Goal: Transaction & Acquisition: Purchase product/service

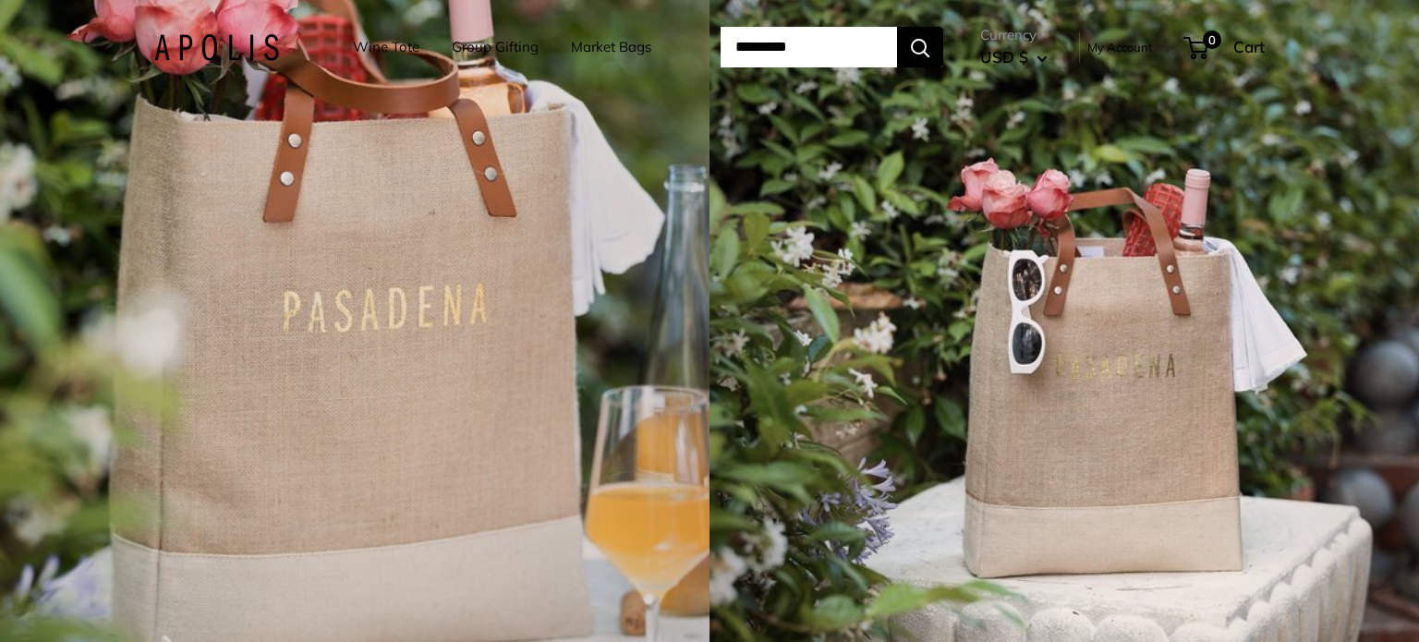
click at [582, 44] on link "Market Bags" at bounding box center [611, 47] width 80 height 26
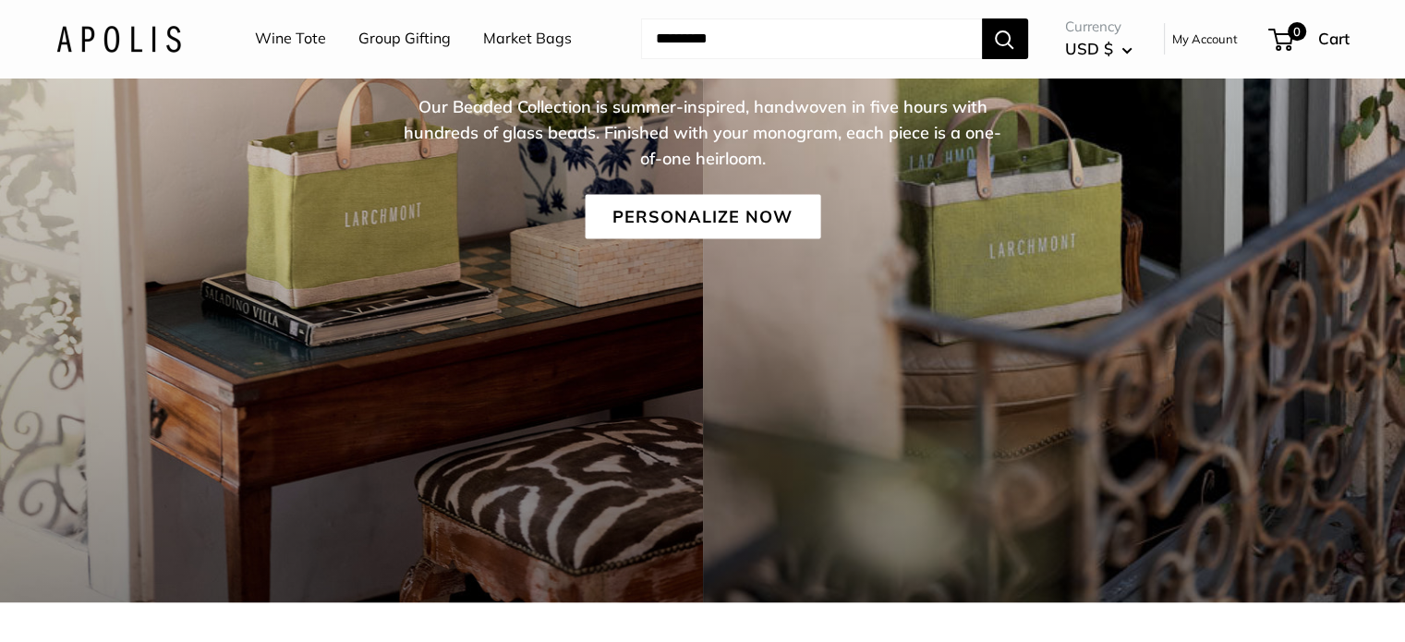
scroll to position [373, 0]
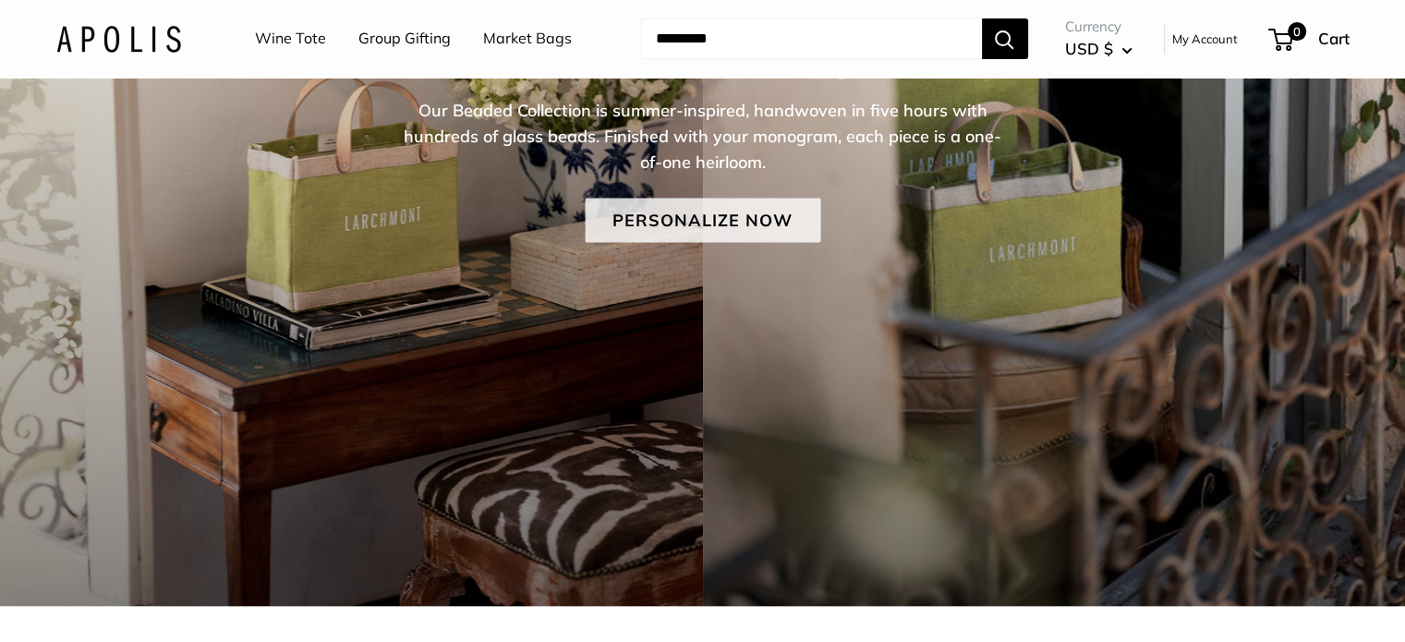
click at [642, 232] on link "Personalize Now" at bounding box center [703, 221] width 236 height 44
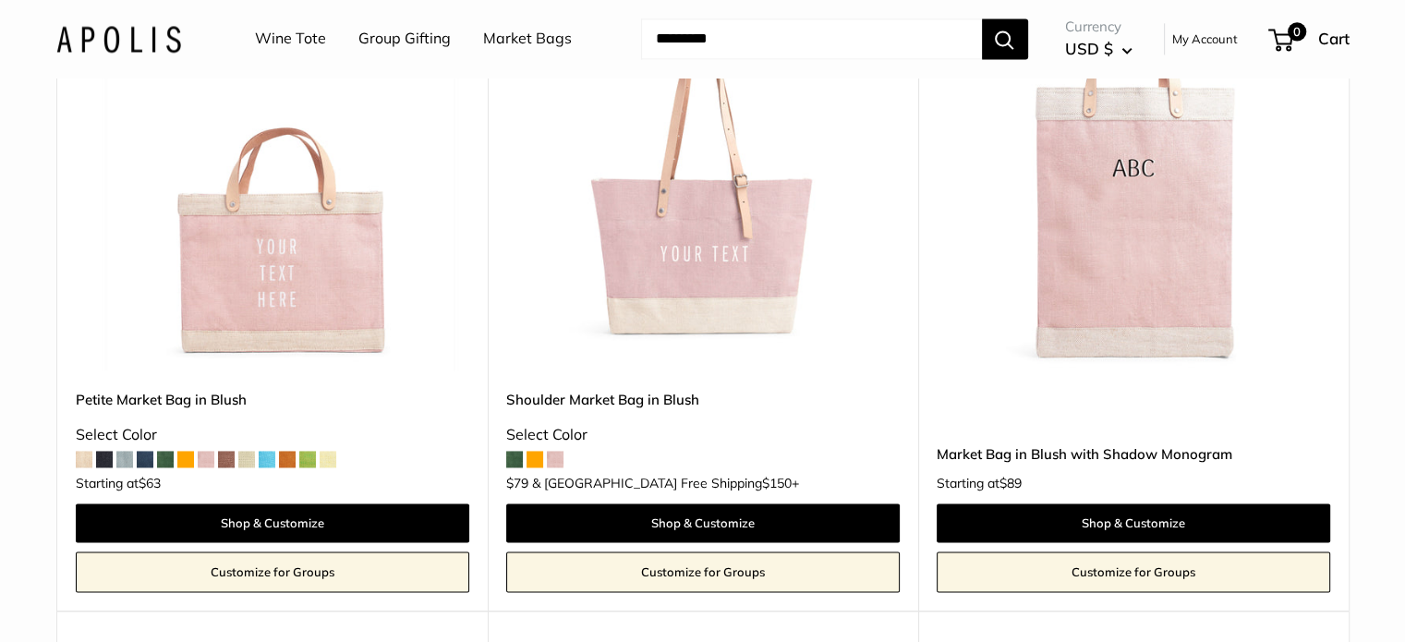
scroll to position [2703, 0]
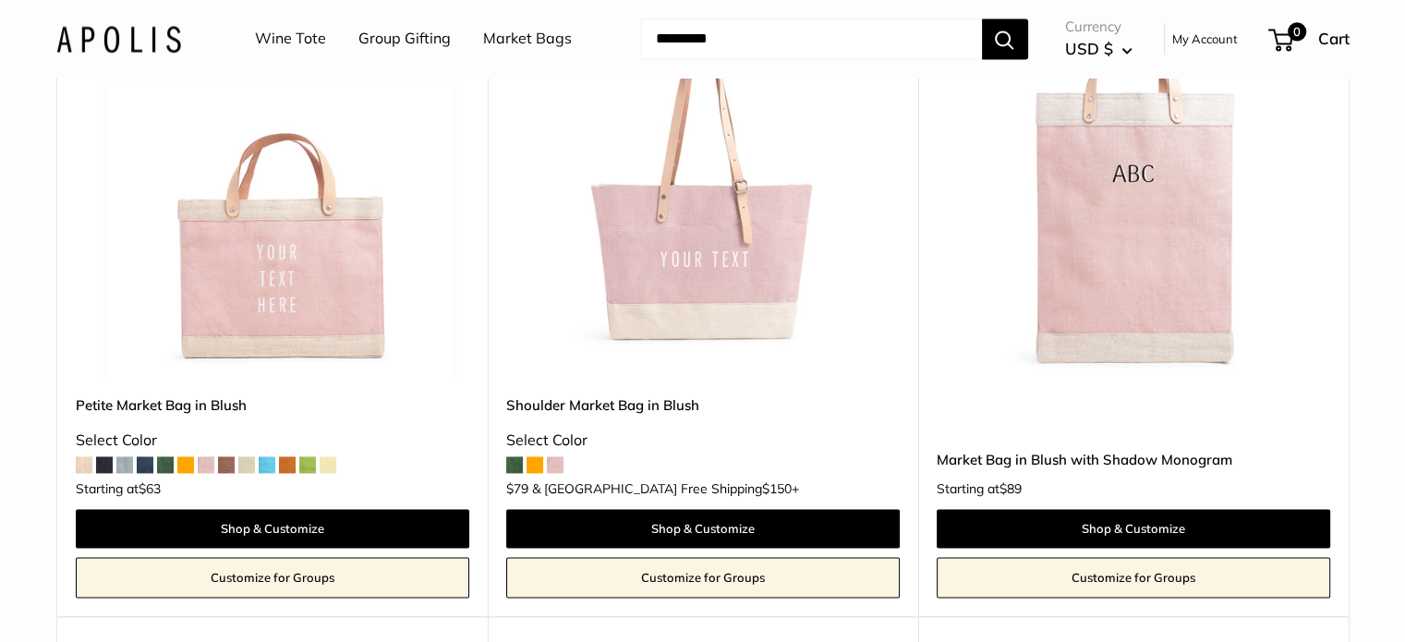
click at [0, 0] on img at bounding box center [0, 0] width 0 height 0
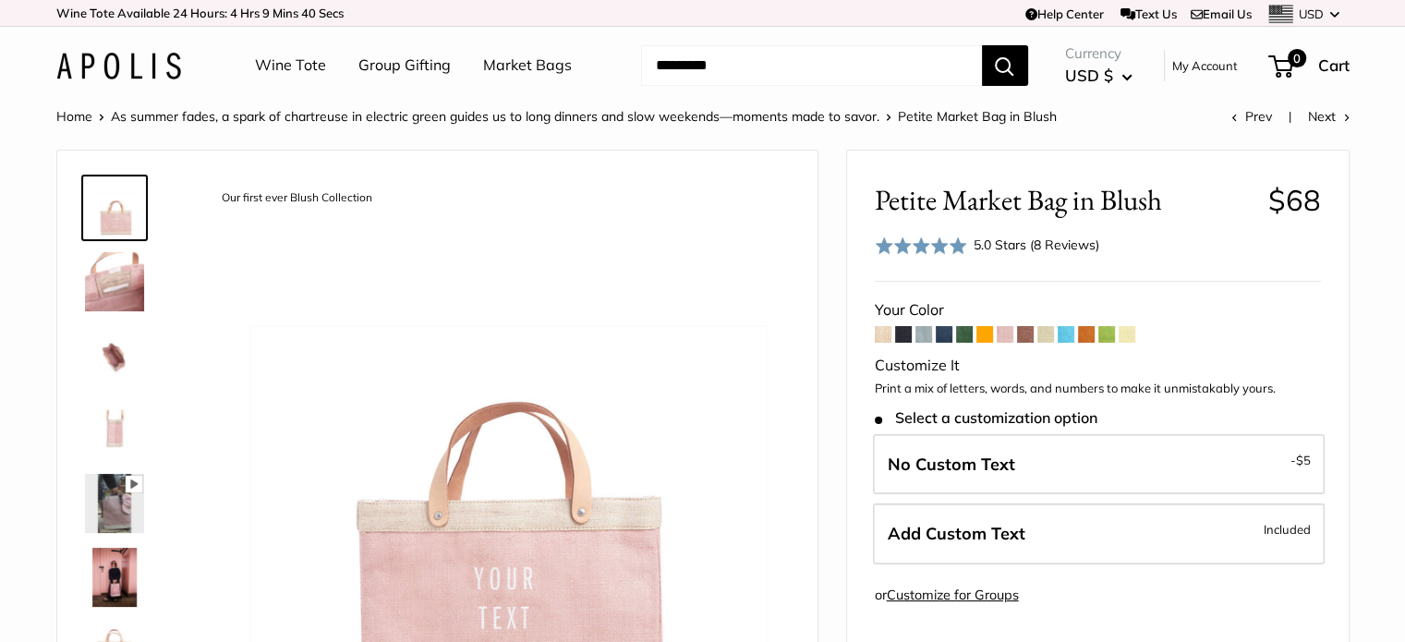
click at [925, 334] on span at bounding box center [924, 334] width 17 height 17
